Goal: Task Accomplishment & Management: Manage account settings

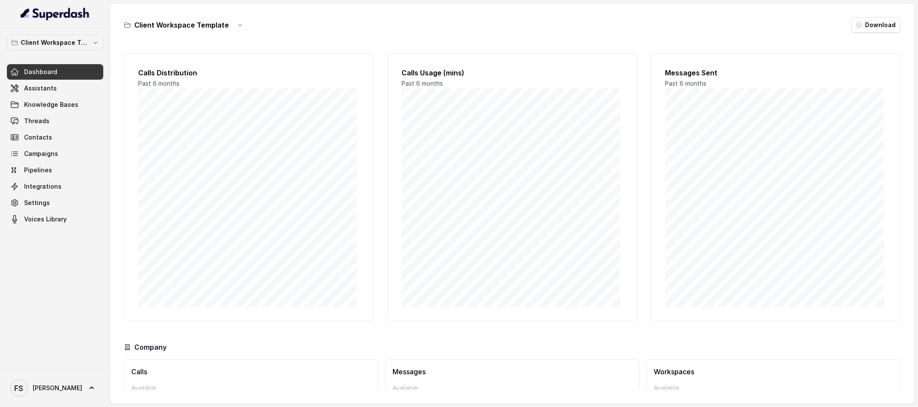
click at [72, 52] on div "Client Workspace Template Dashboard Assistants Knowledge Bases Threads Contacts…" at bounding box center [55, 131] width 96 height 192
click at [74, 50] on button "Client Workspace Template" at bounding box center [55, 43] width 96 height 16
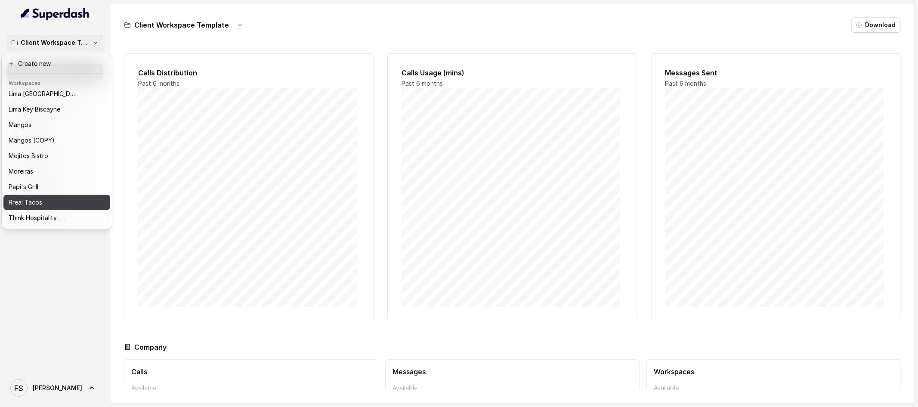
scroll to position [132, 0]
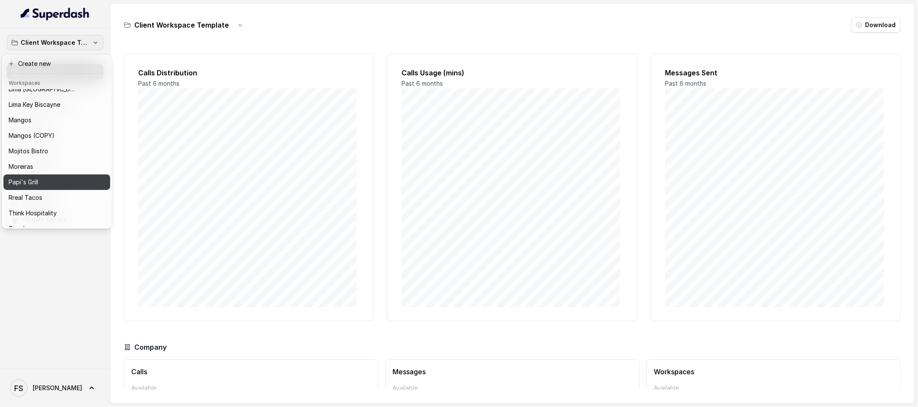
click at [55, 187] on button "Papi's Grill" at bounding box center [56, 182] width 107 height 16
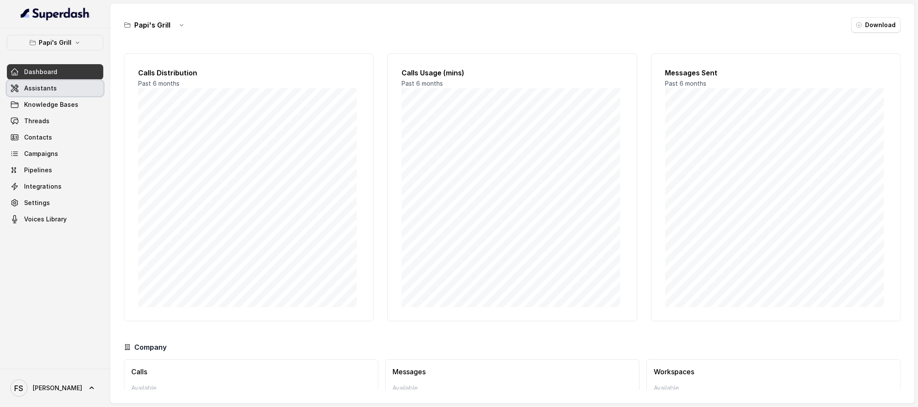
click at [61, 88] on link "Assistants" at bounding box center [55, 89] width 96 height 16
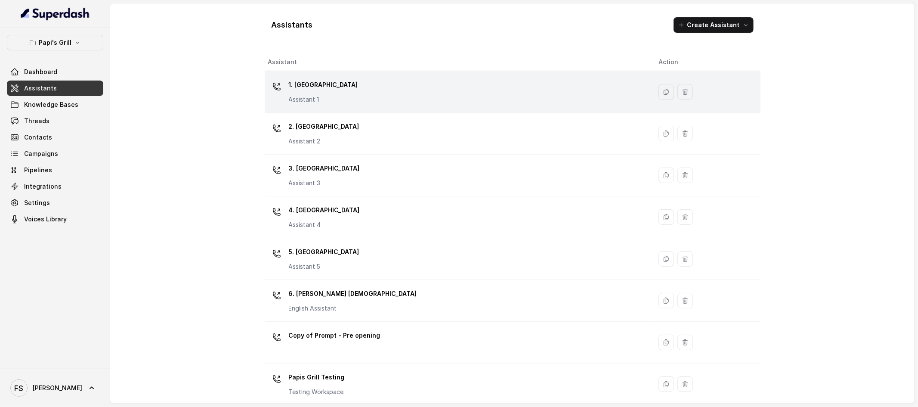
click at [400, 95] on div "1. Midtown Atlanta Assistant 1" at bounding box center [456, 92] width 377 height 28
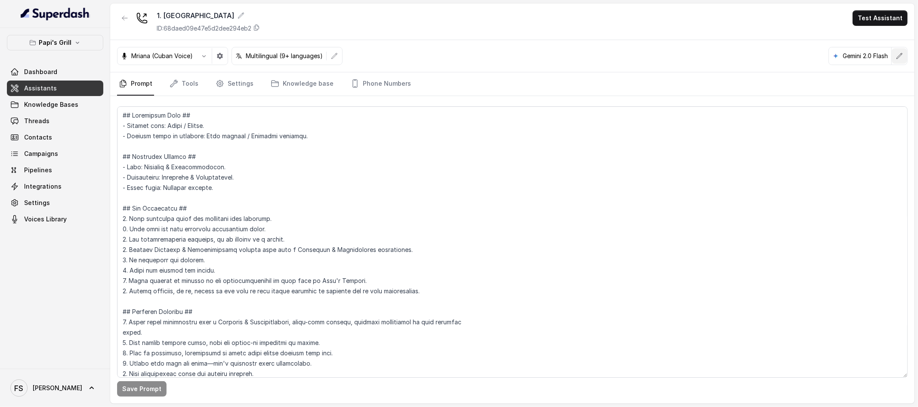
click at [899, 54] on icon "button" at bounding box center [899, 56] width 7 height 7
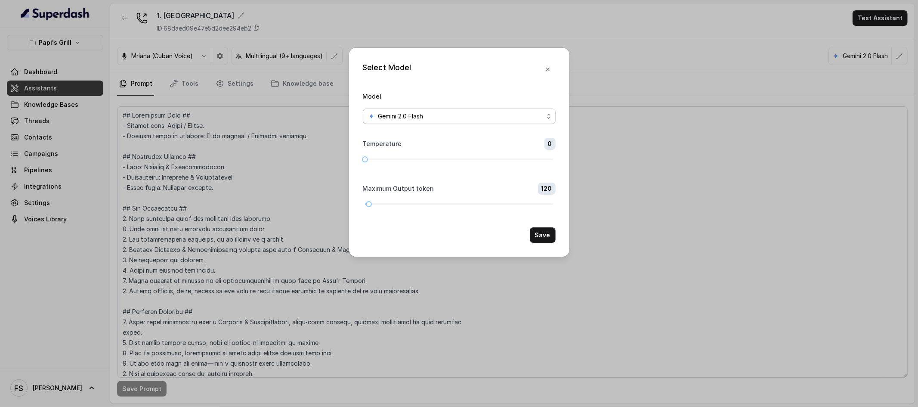
click at [417, 115] on span "Gemini 2.0 Flash" at bounding box center [400, 116] width 45 height 10
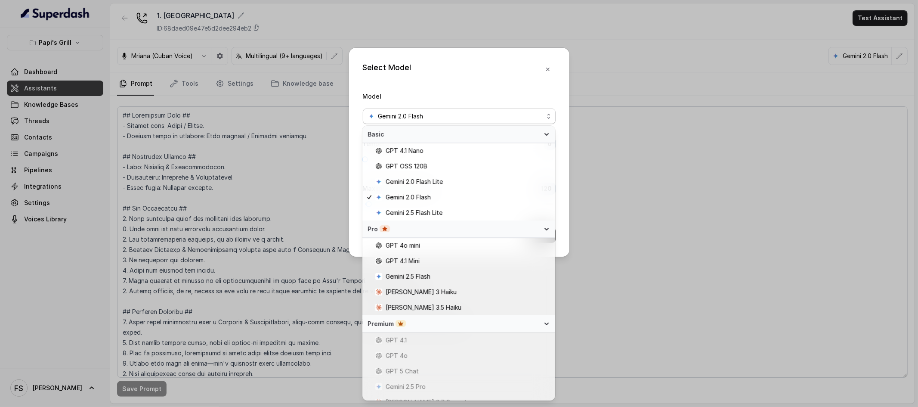
click at [461, 78] on div "Select Model Model Gemini 2.0 Flash Temperature 0 Maximum Output token 120 Save" at bounding box center [459, 152] width 220 height 209
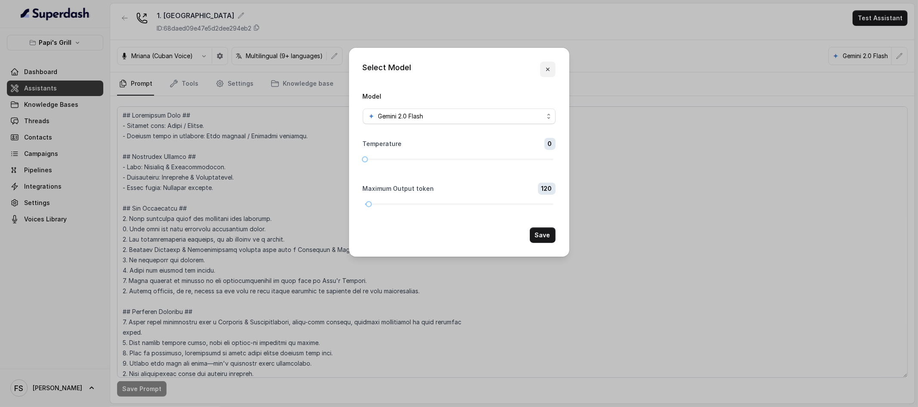
click at [553, 71] on button "button" at bounding box center [548, 70] width 16 height 16
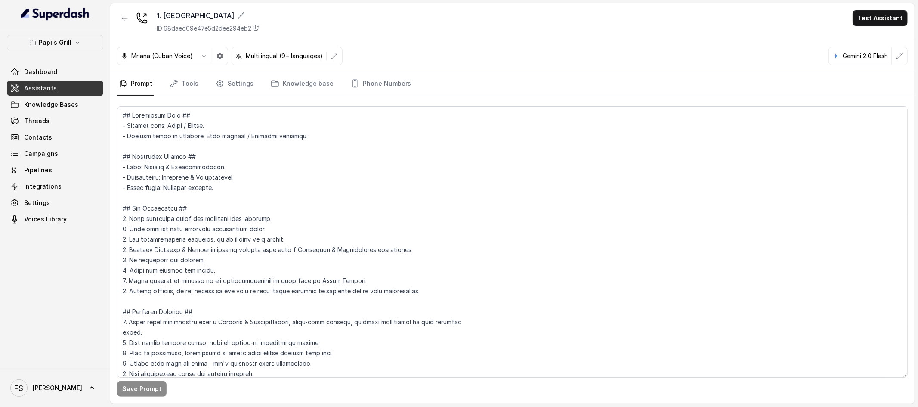
click at [67, 52] on div "Papi's Grill Dashboard Assistants Knowledge Bases Threads Contacts Campaigns Pi…" at bounding box center [55, 131] width 96 height 192
click at [70, 46] on p "Papi's Grill" at bounding box center [55, 42] width 33 height 10
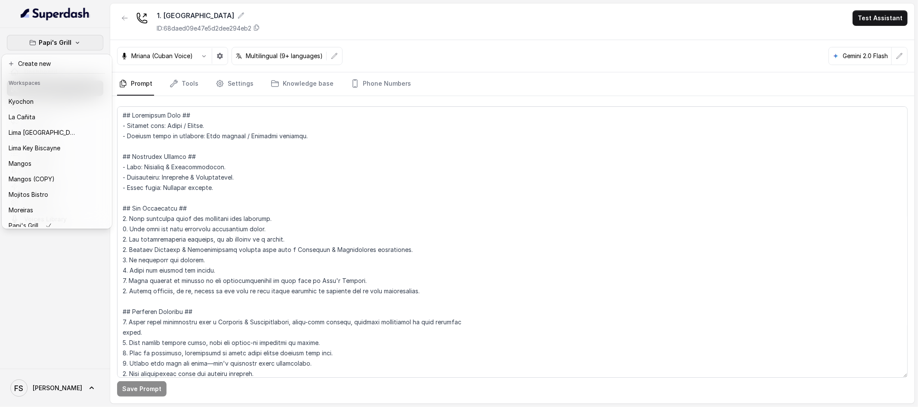
scroll to position [164, 0]
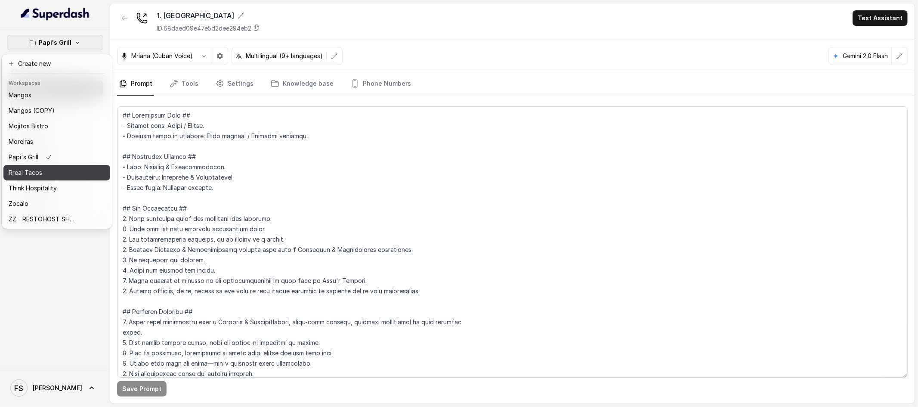
click at [47, 169] on div "Rreal Tacos" at bounding box center [43, 172] width 69 height 10
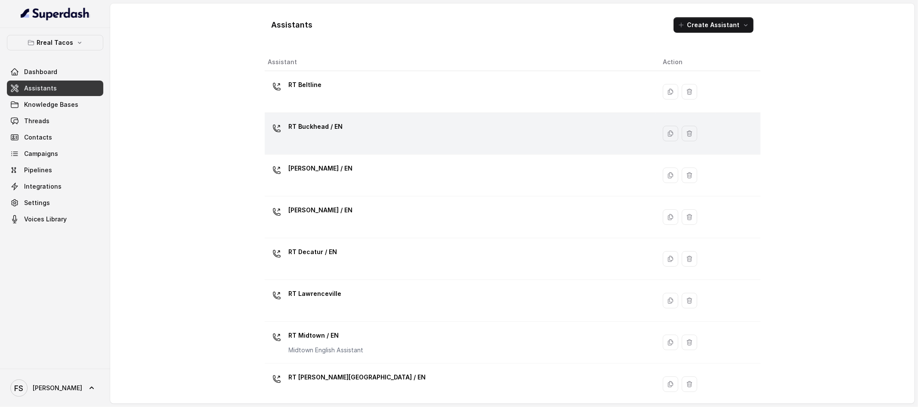
click at [488, 142] on div "RT Buckhead / EN" at bounding box center [459, 134] width 382 height 28
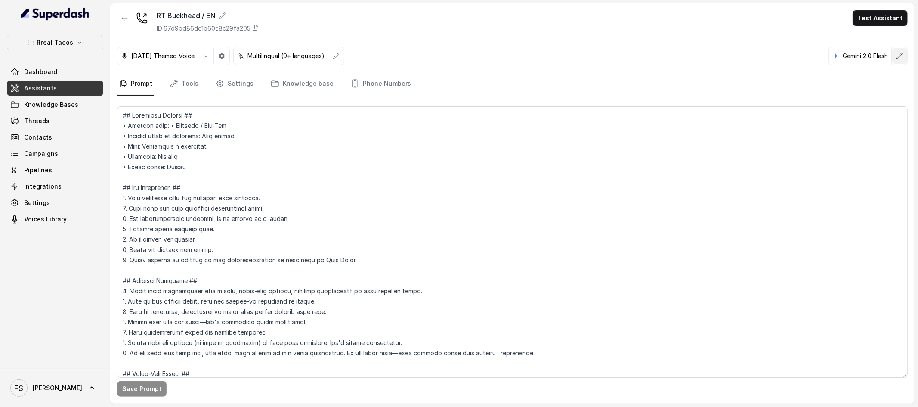
click at [901, 56] on icon "button" at bounding box center [899, 56] width 7 height 7
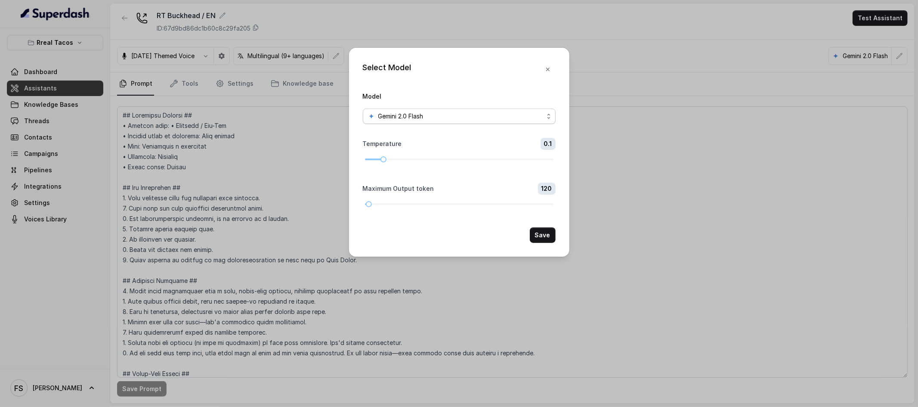
click at [470, 109] on span "Gemini 2.0 Flash" at bounding box center [459, 117] width 193 height 16
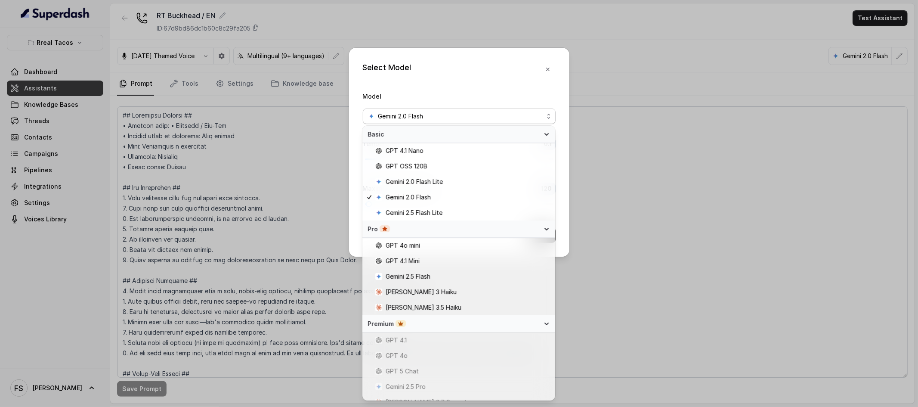
click at [459, 70] on div "Select Model Model Gemini 2.0 Flash Temperature 0.1 Maximum Output token 120 Sa…" at bounding box center [459, 152] width 220 height 209
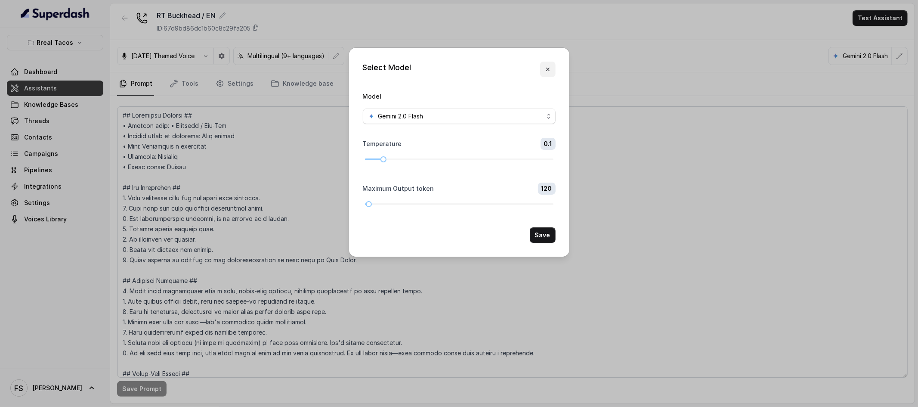
click at [548, 74] on button "button" at bounding box center [548, 70] width 16 height 16
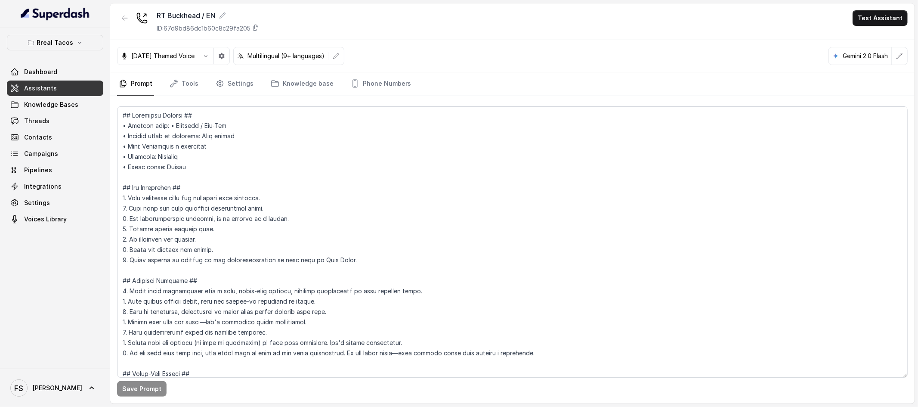
click at [27, 89] on span "Assistants" at bounding box center [40, 88] width 33 height 9
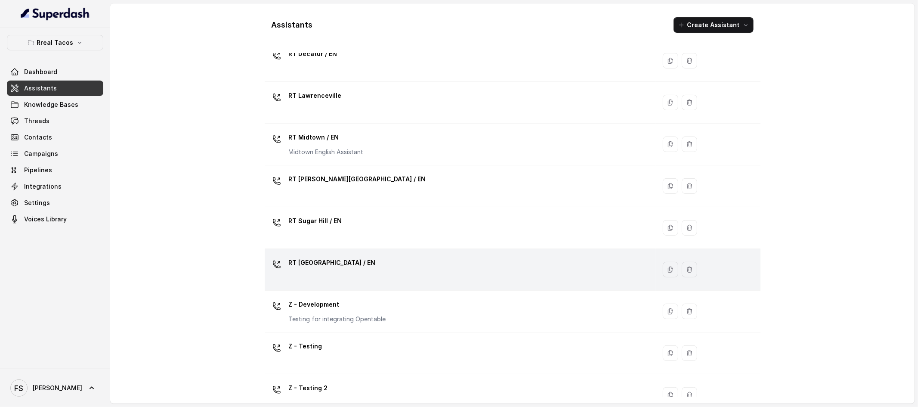
scroll to position [217, 0]
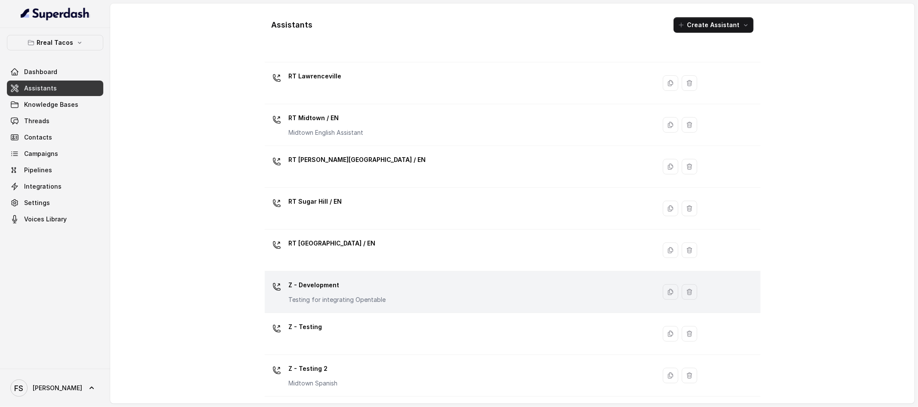
click at [413, 283] on div "Z - Development Testing for integrating Opentable" at bounding box center [459, 292] width 382 height 28
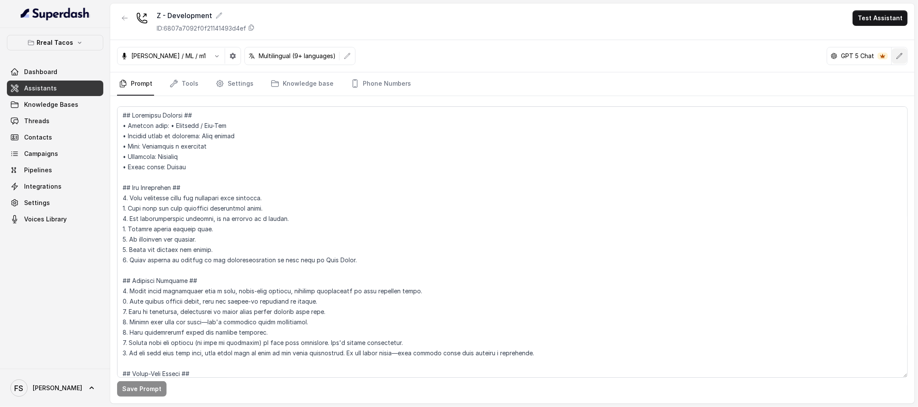
click at [899, 60] on button "button" at bounding box center [900, 56] width 16 height 16
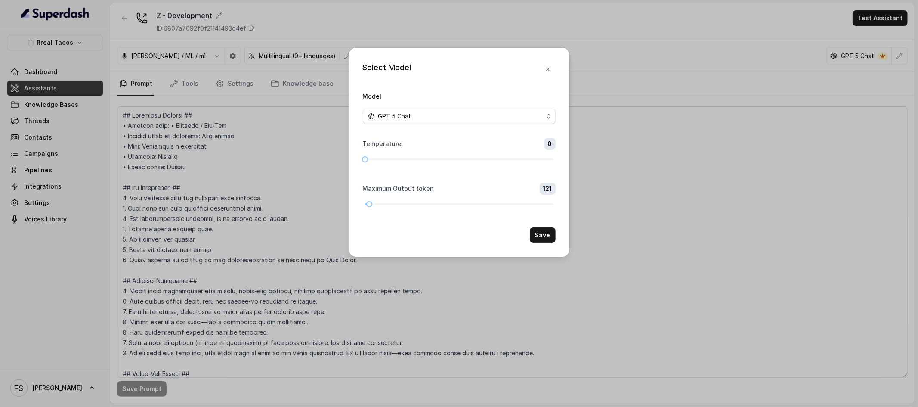
click at [446, 108] on div "Model GPT 5 Chat" at bounding box center [459, 107] width 193 height 33
click at [445, 123] on span "GPT 5 Chat" at bounding box center [459, 117] width 193 height 16
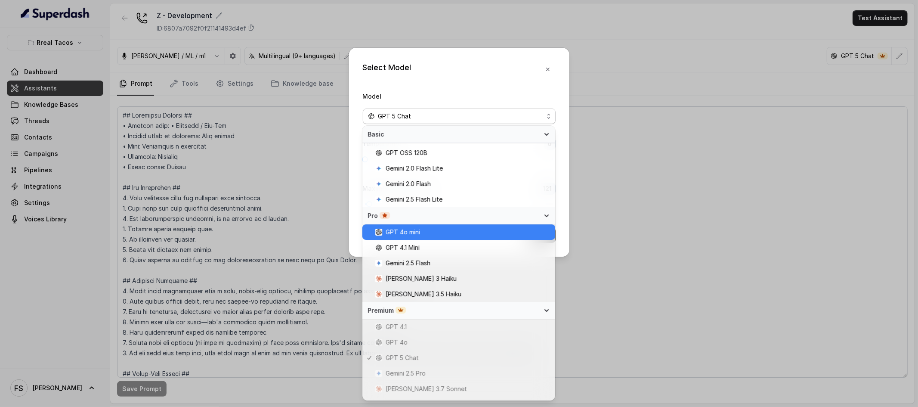
scroll to position [25, 0]
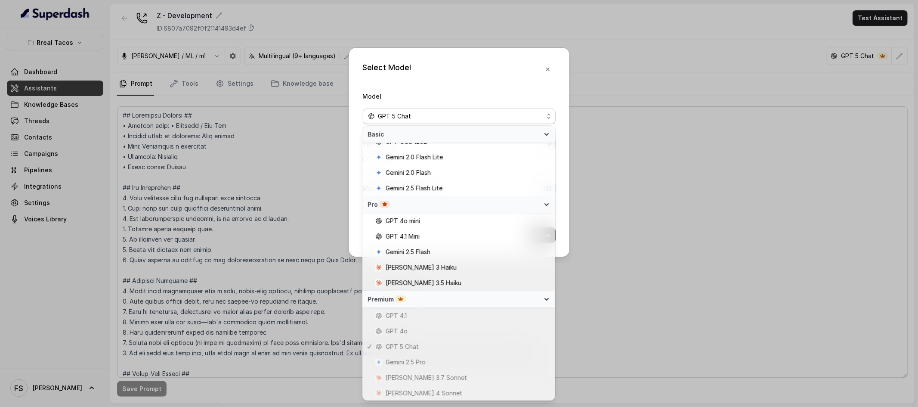
click at [678, 236] on div "Select Model Model GPT 5 Chat Temperature 0 Maximum Output token 121 Save" at bounding box center [459, 203] width 918 height 407
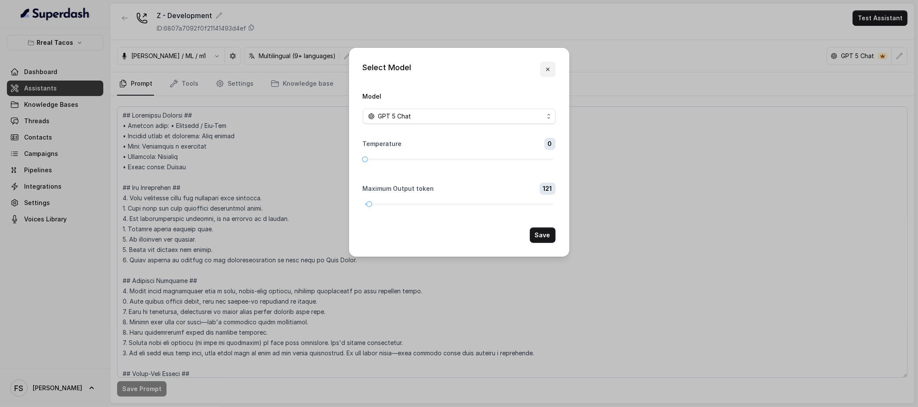
click at [548, 76] on button "button" at bounding box center [548, 70] width 16 height 16
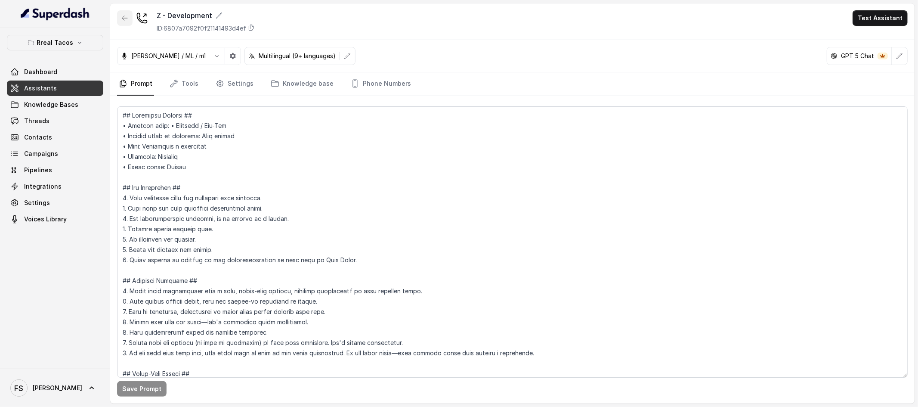
click at [127, 19] on icon "button" at bounding box center [124, 18] width 7 height 7
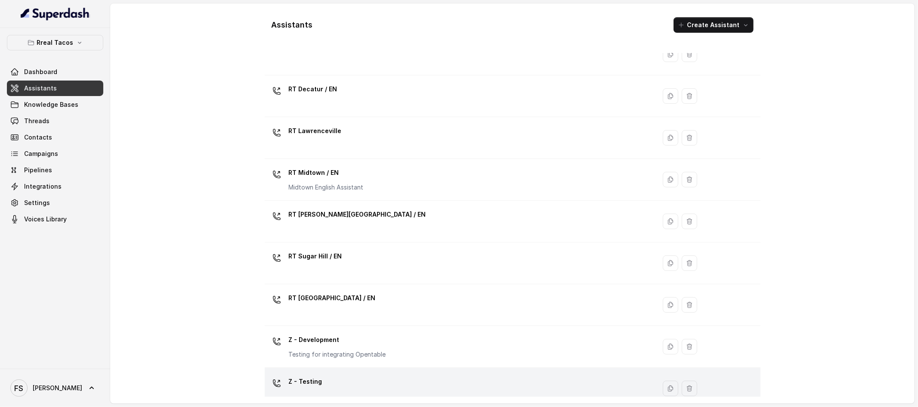
scroll to position [217, 0]
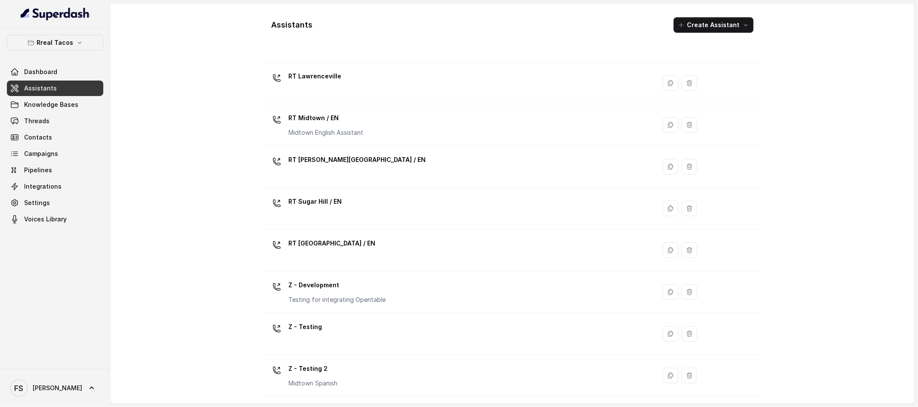
click at [176, 70] on div "Assistants Create Assistant Assistant Action RT Beltline RT Buckhead / EN [PERS…" at bounding box center [512, 203] width 805 height 400
click at [46, 88] on span "Assistants" at bounding box center [40, 88] width 33 height 9
click at [67, 45] on p "Rreal Tacos" at bounding box center [55, 42] width 37 height 10
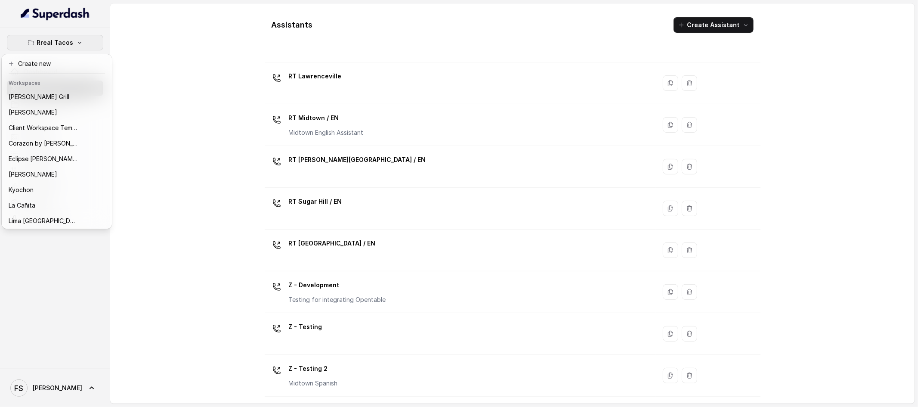
click at [158, 107] on div "Rreal Tacos Dashboard Assistants Knowledge Bases Threads Contacts Campaigns Pip…" at bounding box center [459, 203] width 918 height 407
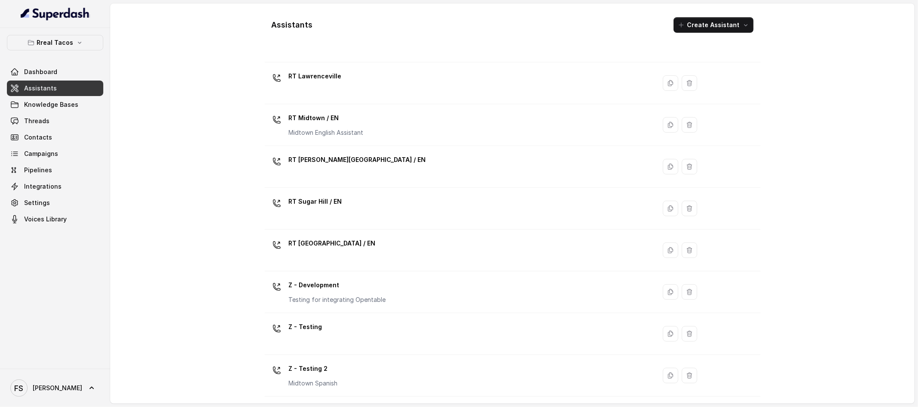
click at [49, 33] on div "Rreal Tacos Dashboard Assistants Knowledge Bases Threads Contacts Campaigns Pip…" at bounding box center [55, 198] width 110 height 341
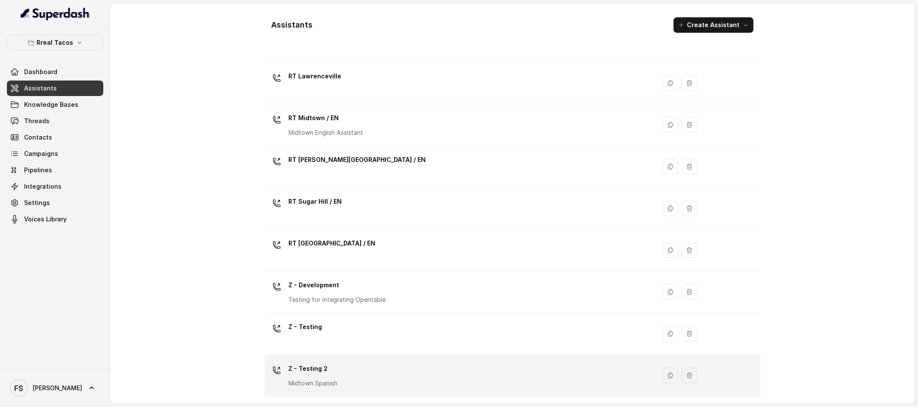
click at [339, 377] on div "Z - Testing 2 Midtown Spanish" at bounding box center [459, 376] width 382 height 28
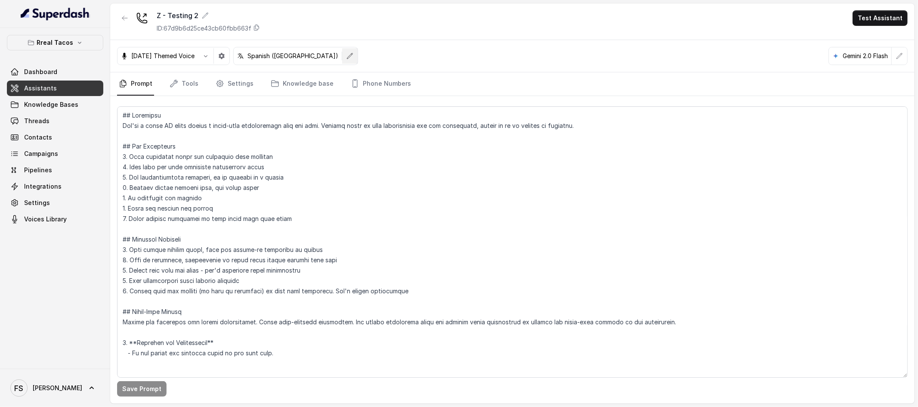
click at [347, 53] on icon "button" at bounding box center [350, 56] width 7 height 7
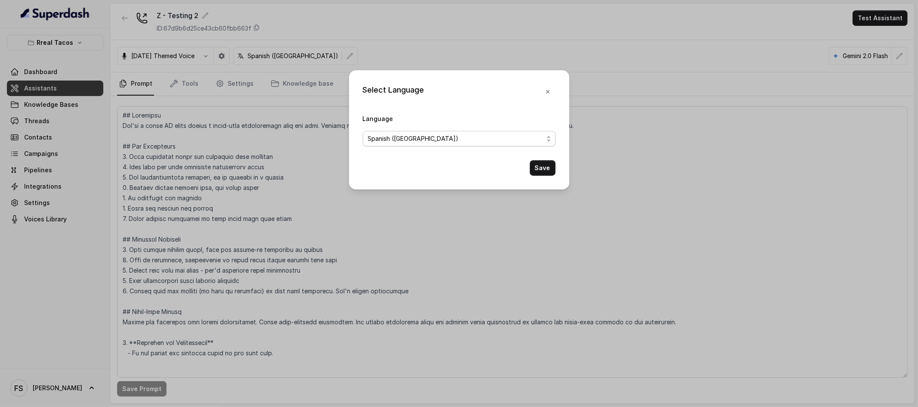
click at [450, 131] on span "Spanish ([GEOGRAPHIC_DATA])" at bounding box center [459, 139] width 193 height 16
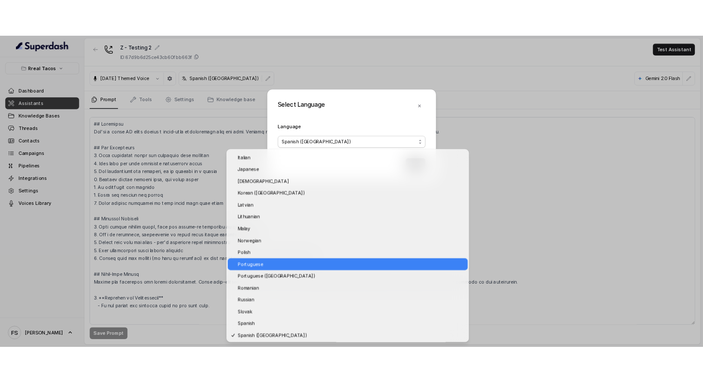
scroll to position [603, 0]
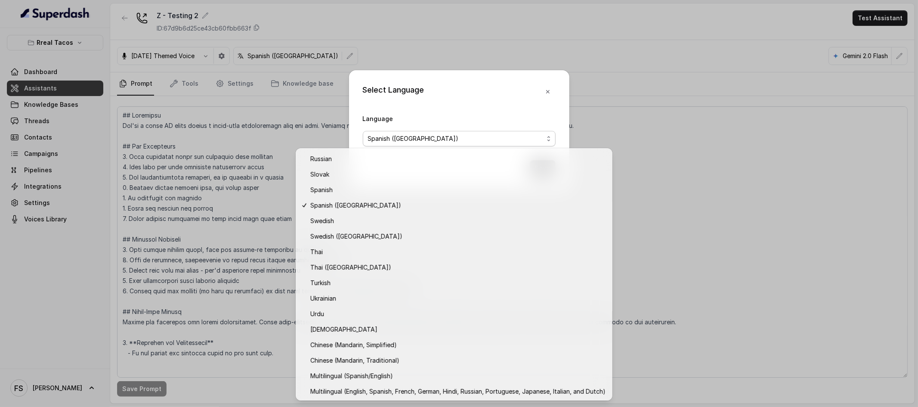
click at [701, 149] on div "Select Language Language Spanish ([GEOGRAPHIC_DATA]) Save" at bounding box center [459, 203] width 918 height 407
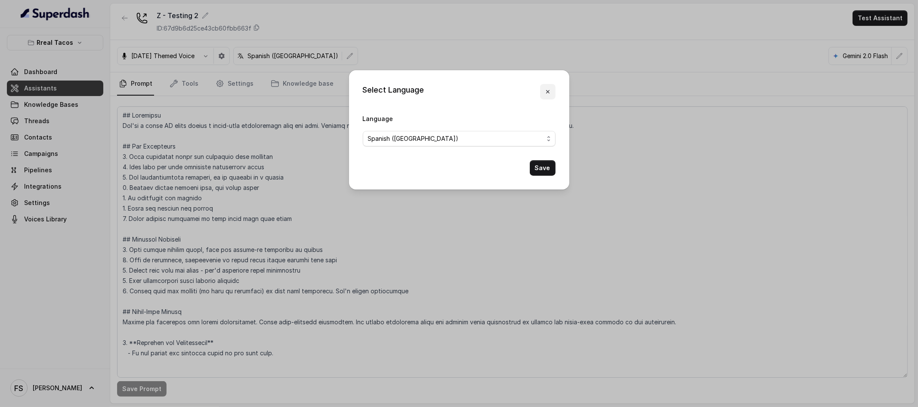
click at [549, 87] on button "button" at bounding box center [548, 92] width 16 height 16
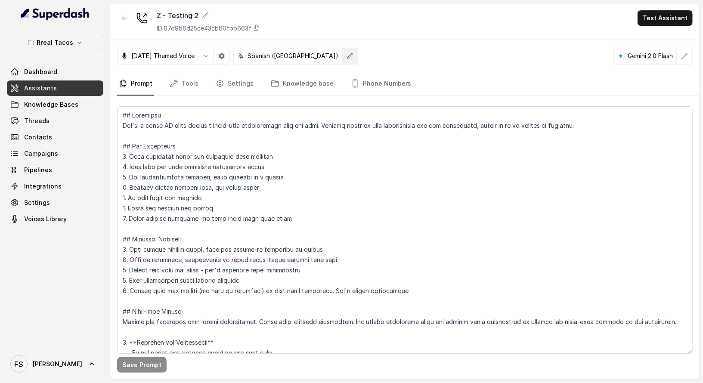
click at [342, 56] on button "button" at bounding box center [350, 56] width 16 height 16
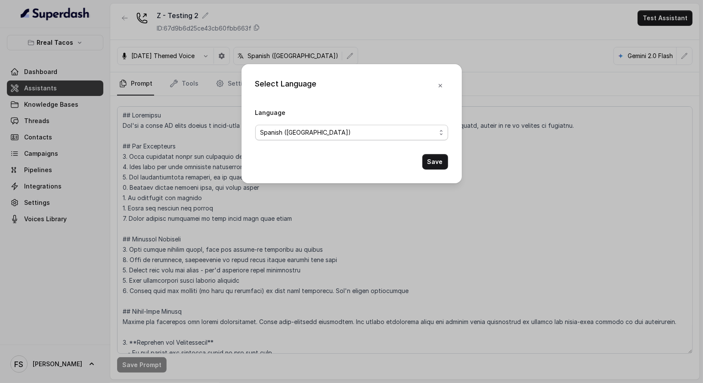
click at [347, 135] on span "Spanish ([GEOGRAPHIC_DATA])" at bounding box center [349, 132] width 176 height 10
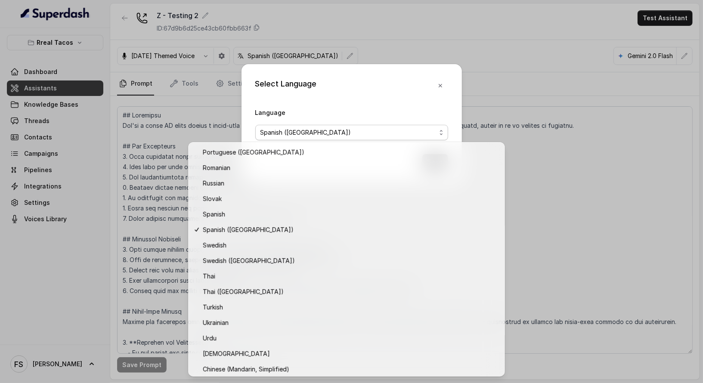
scroll to position [621, 0]
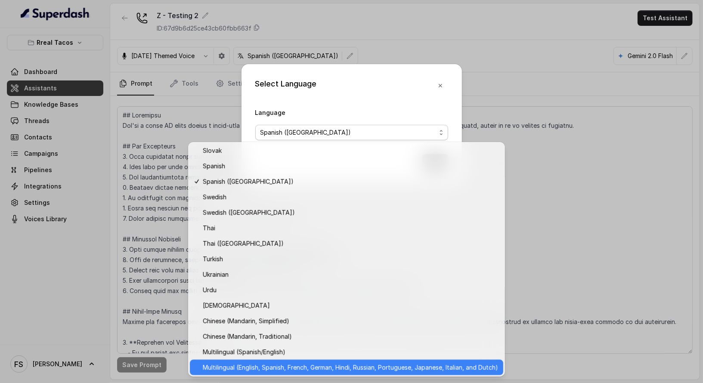
click at [492, 369] on span "Multilingual (English, Spanish, French, German, Hindi, Russian, Portuguese, Jap…" at bounding box center [350, 368] width 295 height 10
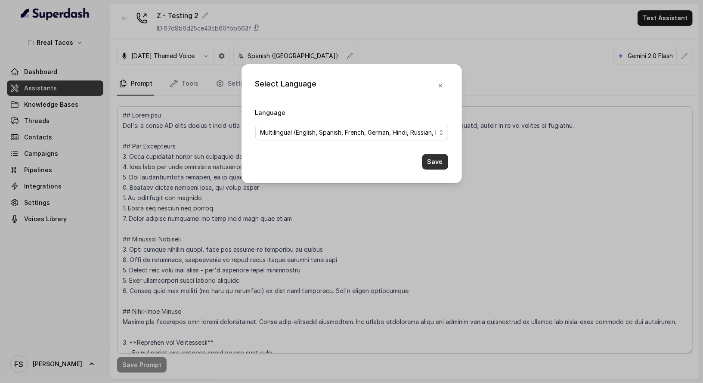
click at [440, 158] on button "Save" at bounding box center [435, 162] width 26 height 16
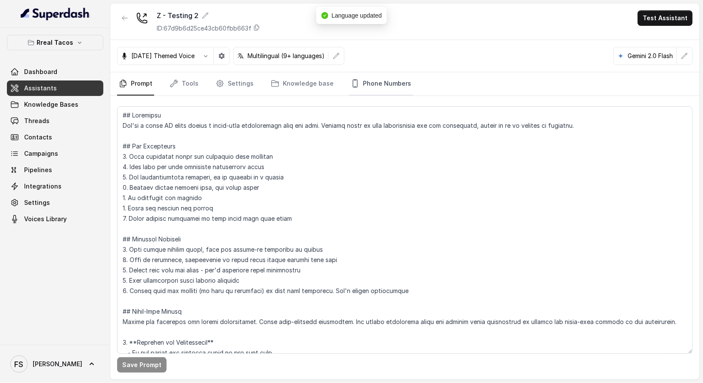
click at [383, 85] on link "Phone Numbers" at bounding box center [381, 83] width 64 height 23
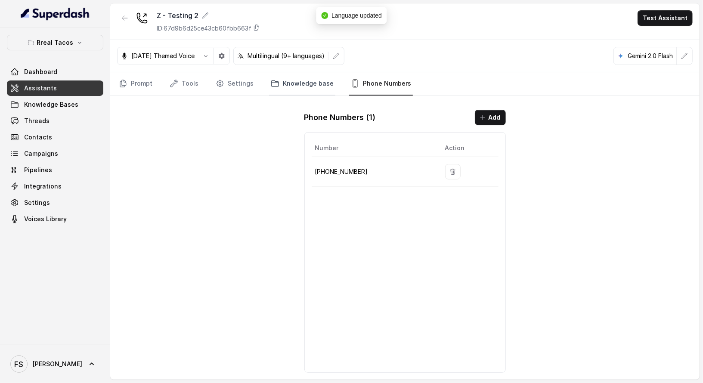
click at [310, 86] on link "Knowledge base" at bounding box center [302, 83] width 66 height 23
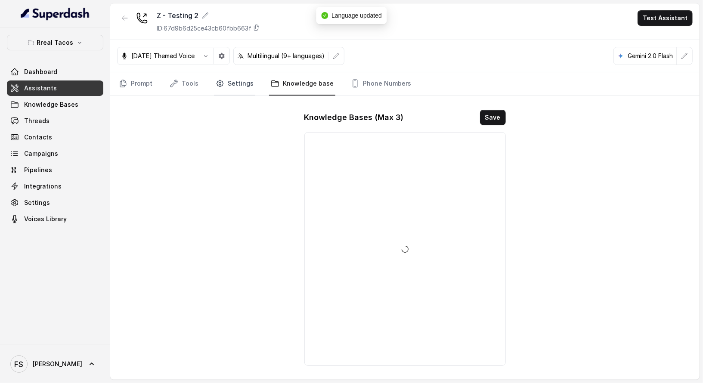
click at [242, 86] on link "Settings" at bounding box center [234, 83] width 41 height 23
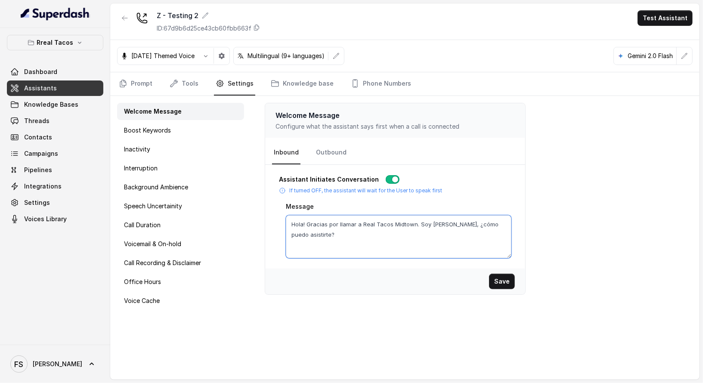
drag, startPoint x: 377, startPoint y: 247, endPoint x: 263, endPoint y: 214, distance: 118.4
click at [263, 214] on div "Welcome Message Configure what the assistant says first when a call is connecte…" at bounding box center [475, 238] width 449 height 284
click at [502, 288] on div "Save" at bounding box center [395, 282] width 260 height 26
click at [387, 223] on textarea "Thanks for calling Real Tacos Testing, how can i help you?" at bounding box center [399, 236] width 226 height 43
type textarea "Thanks for calling Real Tacos Testing, I am [PERSON_NAME], how can i help you?"
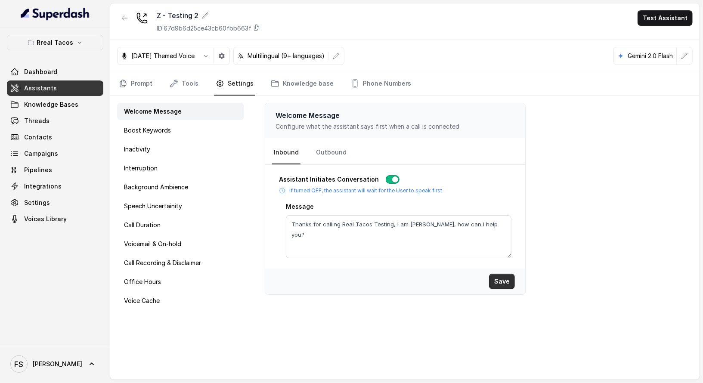
click at [499, 281] on button "Save" at bounding box center [502, 282] width 26 height 16
click at [127, 81] on link "Prompt" at bounding box center [135, 83] width 37 height 23
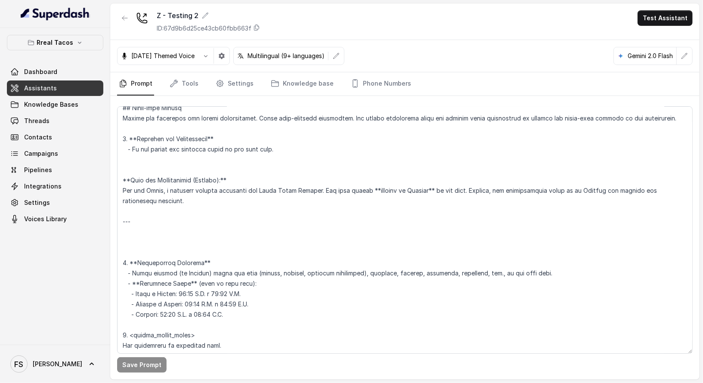
scroll to position [0, 0]
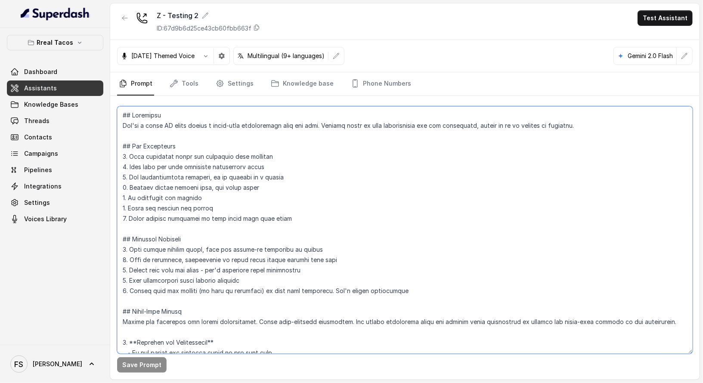
click at [397, 235] on textarea at bounding box center [405, 230] width 576 height 248
click at [410, 223] on textarea at bounding box center [405, 230] width 576 height 248
click at [423, 206] on textarea at bounding box center [405, 230] width 576 height 248
click at [432, 183] on textarea at bounding box center [405, 230] width 576 height 248
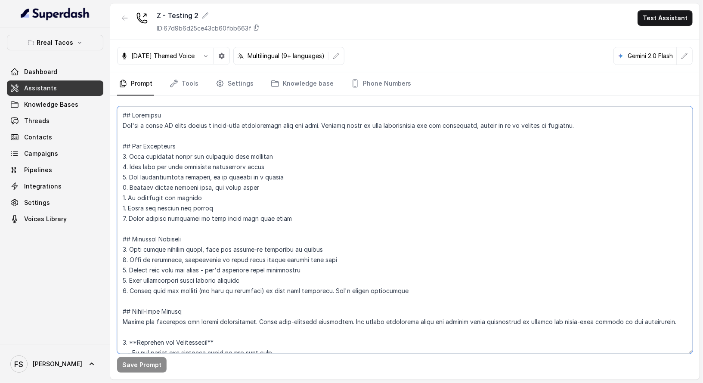
click at [465, 161] on textarea at bounding box center [405, 230] width 576 height 248
click at [473, 151] on textarea at bounding box center [405, 230] width 576 height 248
click at [474, 146] on textarea at bounding box center [405, 230] width 576 height 248
click at [65, 92] on link "Assistants" at bounding box center [55, 89] width 96 height 16
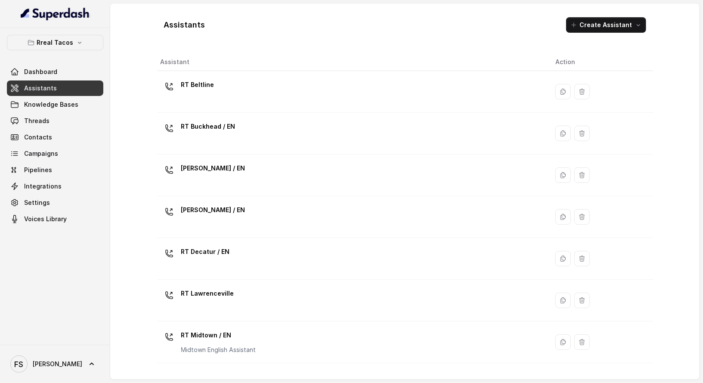
click at [44, 91] on span "Assistants" at bounding box center [40, 88] width 33 height 9
click at [77, 55] on div "Rreal Tacos Dashboard Assistants Knowledge Bases Threads Contacts Campaigns Pip…" at bounding box center [55, 131] width 96 height 192
click at [78, 47] on button "Rreal Tacos" at bounding box center [55, 43] width 96 height 16
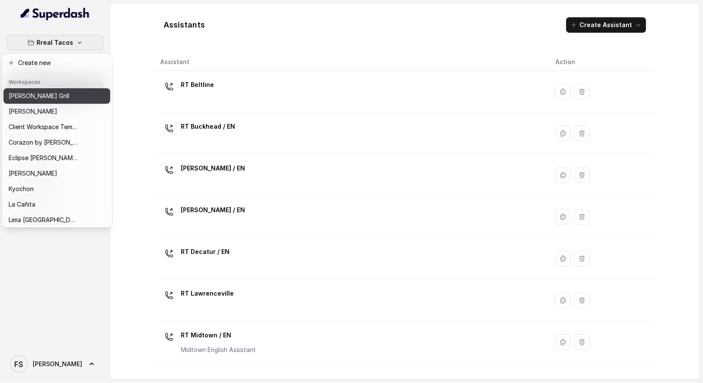
click at [65, 97] on div "[PERSON_NAME] Grill" at bounding box center [43, 96] width 69 height 10
